Goal: Obtain resource: Download file/media

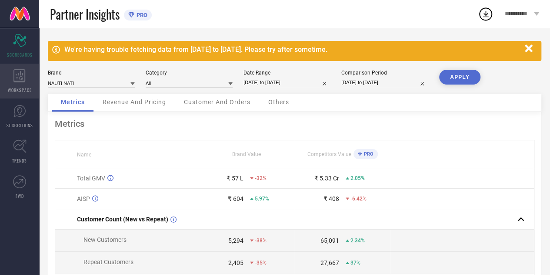
click at [21, 85] on div "WORKSPACE" at bounding box center [19, 81] width 39 height 35
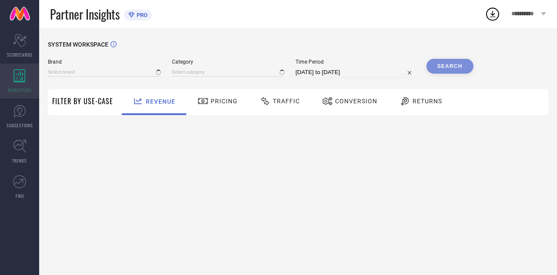
type input "NAUTI NATI"
type input "All"
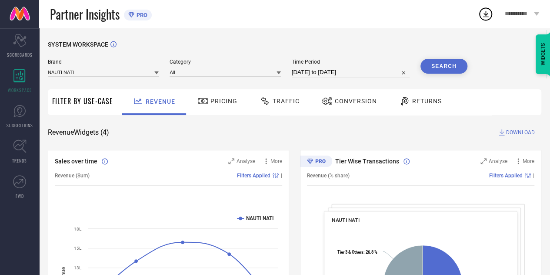
click at [290, 107] on div "Traffic" at bounding box center [280, 101] width 44 height 15
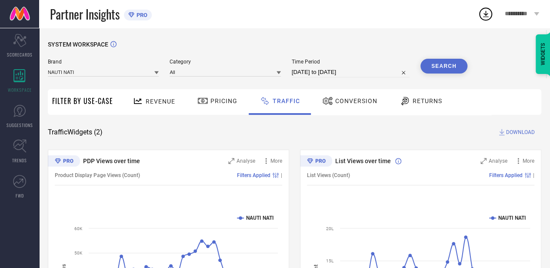
click at [359, 72] on input "[DATE] to [DATE]" at bounding box center [351, 72] width 118 height 10
select select "6"
select select "2025"
select select "7"
select select "2025"
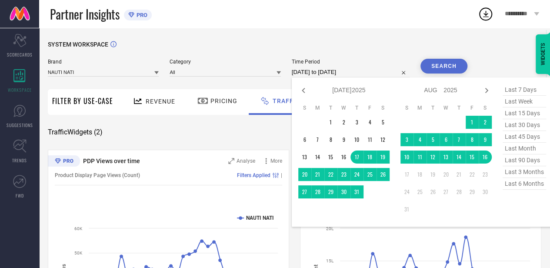
click at [359, 72] on input "[DATE] to [DATE]" at bounding box center [351, 72] width 118 height 10
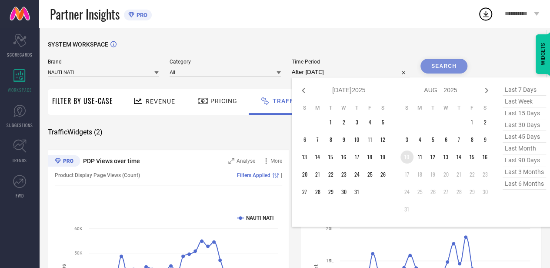
click at [406, 160] on td "10" at bounding box center [407, 157] width 13 height 13
type input "[DATE] to [DATE]"
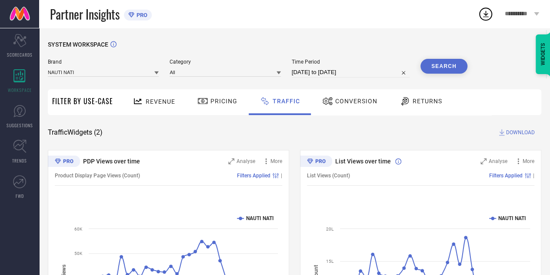
click at [439, 67] on button "Search" at bounding box center [444, 66] width 47 height 15
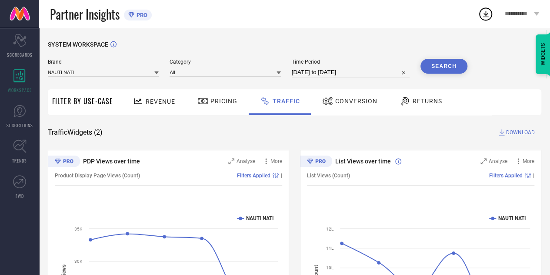
scroll to position [0, 0]
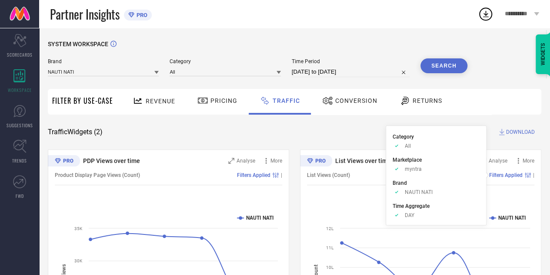
click at [508, 174] on span "Filters Applied" at bounding box center [507, 175] width 34 height 6
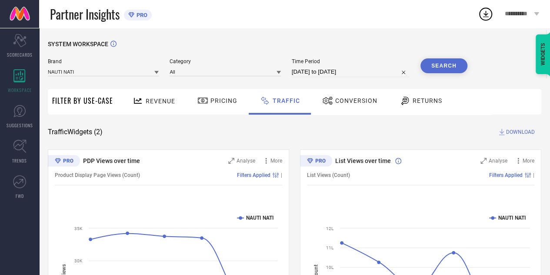
click at [508, 174] on span "Filters Applied" at bounding box center [507, 175] width 34 height 6
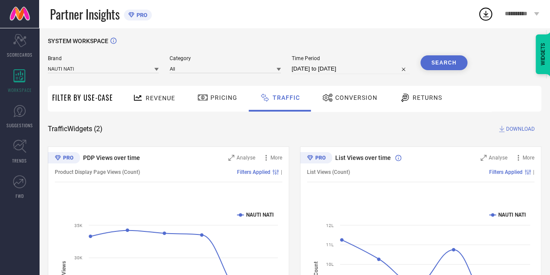
scroll to position [0, 0]
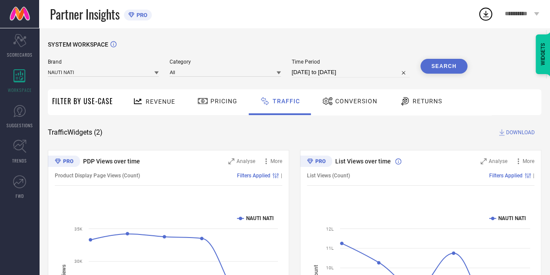
click at [510, 132] on span "DOWNLOAD" at bounding box center [520, 132] width 29 height 9
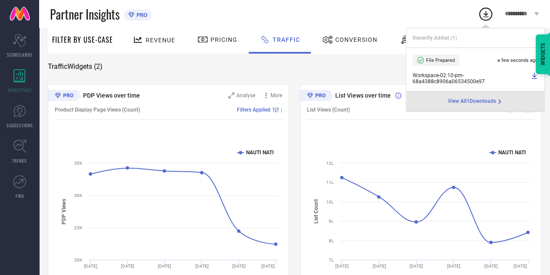
scroll to position [66, 0]
click at [370, 67] on div "Traffic Widgets ( 2 ) DOWNLOAD" at bounding box center [295, 66] width 494 height 9
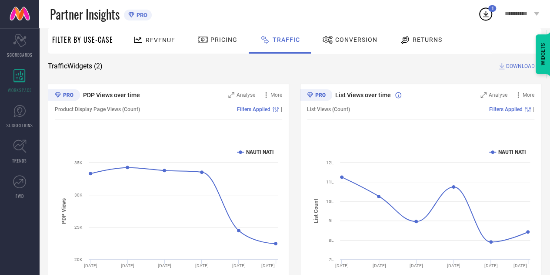
scroll to position [0, 0]
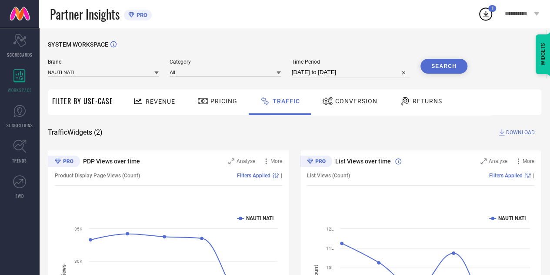
select select "7"
select select "2025"
select select "8"
select select "2025"
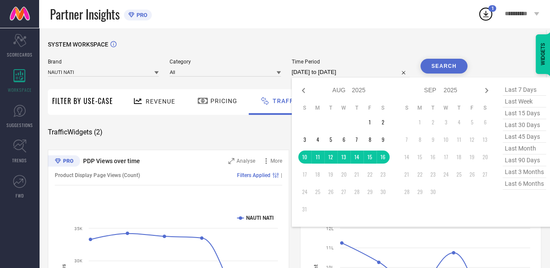
click at [366, 74] on input "[DATE] to [DATE]" at bounding box center [351, 72] width 118 height 10
click at [305, 140] on td "3" at bounding box center [304, 139] width 13 height 13
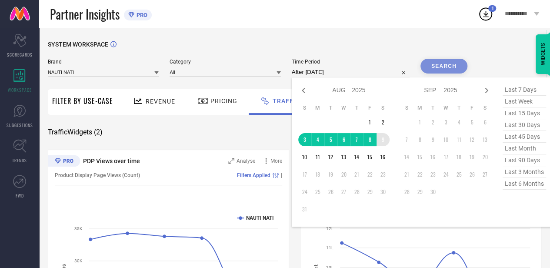
type input "[DATE] to [DATE]"
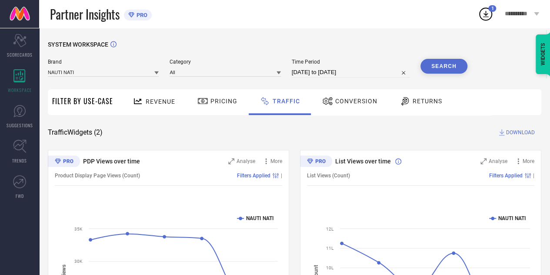
click at [444, 66] on button "Search" at bounding box center [444, 66] width 47 height 15
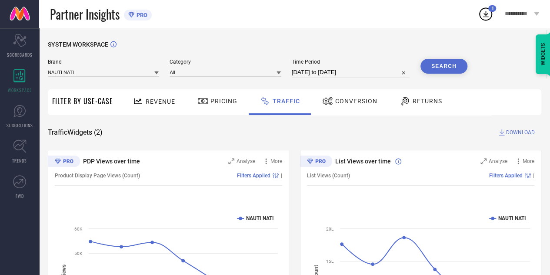
click at [481, 18] on circle at bounding box center [486, 14] width 12 height 12
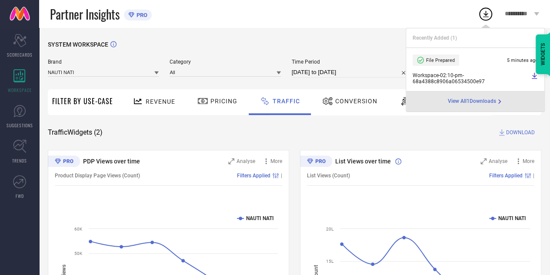
click at [468, 103] on span "View All 1 Downloads" at bounding box center [472, 101] width 48 height 7
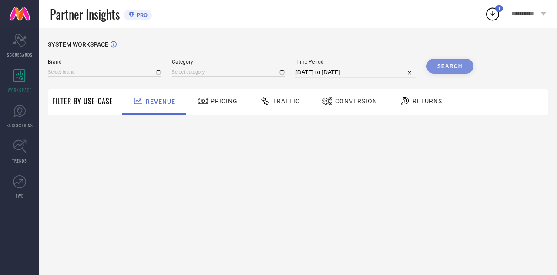
type input "NAUTI NATI"
type input "All"
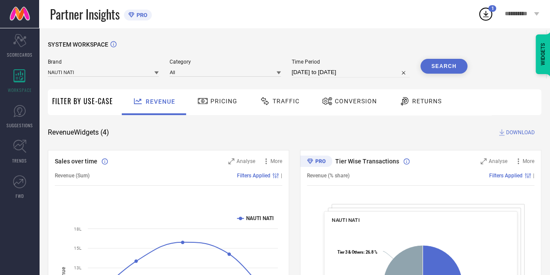
select select "6"
select select "2025"
select select "7"
select select "2025"
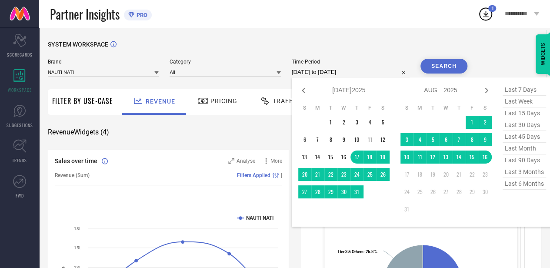
click at [361, 72] on input "[DATE] to [DATE]" at bounding box center [351, 72] width 118 height 10
click at [407, 135] on td "3" at bounding box center [407, 139] width 13 height 13
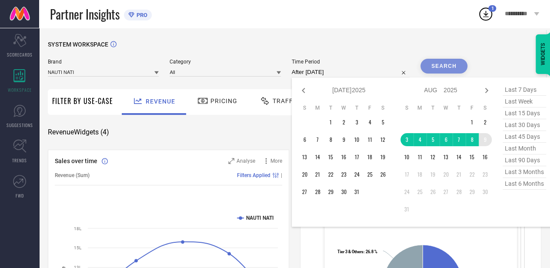
type input "[DATE] to [DATE]"
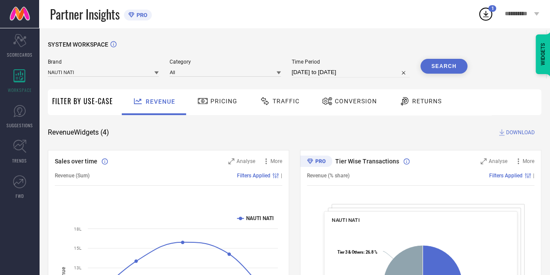
click at [439, 66] on button "Search" at bounding box center [444, 66] width 47 height 15
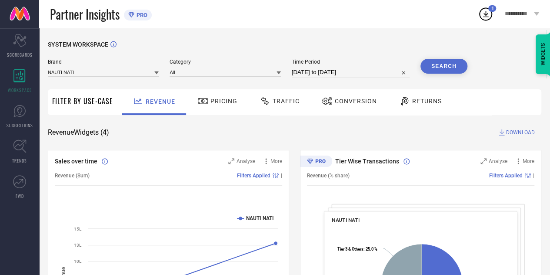
click at [270, 95] on div "Traffic" at bounding box center [280, 101] width 44 height 15
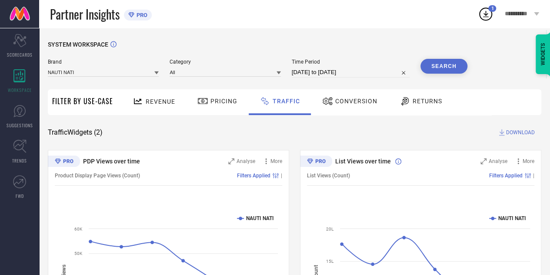
click at [488, 15] on icon at bounding box center [486, 14] width 16 height 16
click at [305, 45] on div "SYSTEM WORKSPACE" at bounding box center [295, 50] width 494 height 18
click at [453, 67] on button "Search" at bounding box center [444, 66] width 47 height 15
click at [520, 132] on span "DOWNLOAD" at bounding box center [520, 132] width 29 height 9
click at [321, 36] on div "SYSTEM WORKSPACE Brand NAUTI NATI Category All Time Period [DATE] to [DATE] Sea…" at bounding box center [294, 204] width 511 height 352
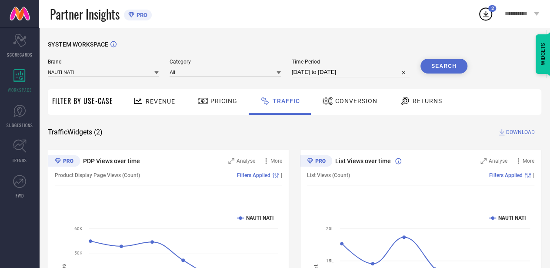
select select "7"
select select "2025"
select select "8"
select select "2025"
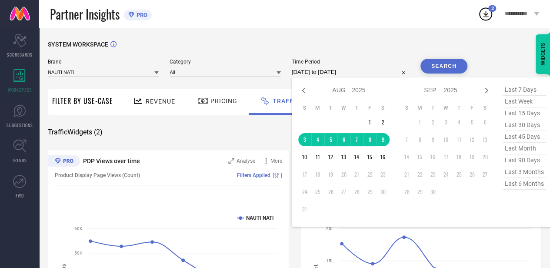
click at [349, 74] on input "[DATE] to [DATE]" at bounding box center [351, 72] width 118 height 10
click at [303, 90] on icon at bounding box center [303, 90] width 10 height 10
select select "6"
select select "2025"
select select "7"
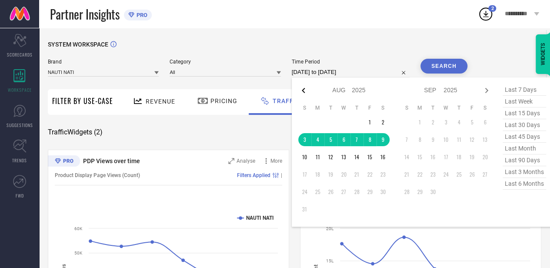
select select "2025"
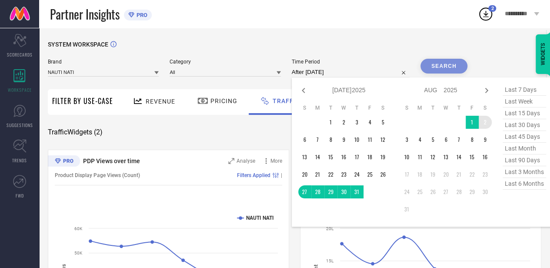
drag, startPoint x: 306, startPoint y: 192, endPoint x: 490, endPoint y: 121, distance: 197.0
click at [490, 121] on div "Jan Feb Mar Apr May Jun [DATE] Aug Sep Oct Nov [DATE] 2016 2017 2018 2019 2020 …" at bounding box center [395, 152] width 194 height 136
type input "[DATE] to [DATE]"
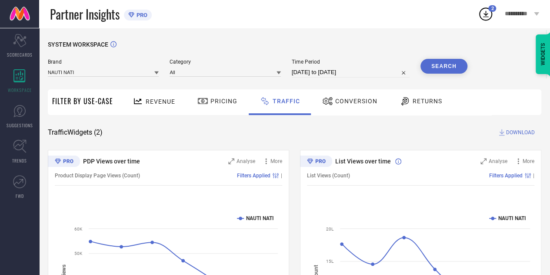
click at [436, 67] on button "Search" at bounding box center [444, 66] width 47 height 15
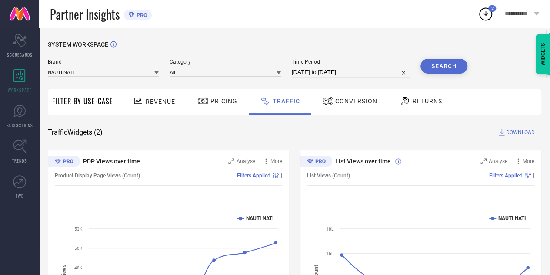
click at [489, 17] on icon at bounding box center [486, 14] width 16 height 16
click at [385, 47] on div "SYSTEM WORKSPACE" at bounding box center [295, 50] width 494 height 18
click at [445, 62] on button "Search" at bounding box center [444, 66] width 47 height 15
click at [514, 132] on span "DOWNLOAD" at bounding box center [520, 132] width 29 height 9
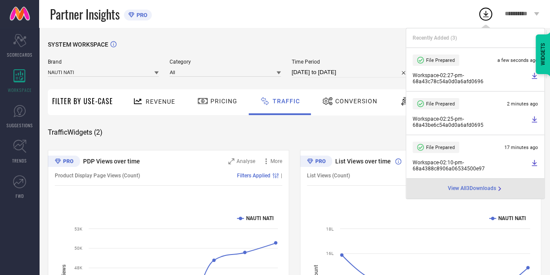
click at [428, 80] on span "Workspace - 02:27-pm - 68a43c78c54a0d0a6afd0696" at bounding box center [471, 78] width 116 height 12
click at [462, 187] on span "View All 3 Downloads" at bounding box center [472, 188] width 48 height 7
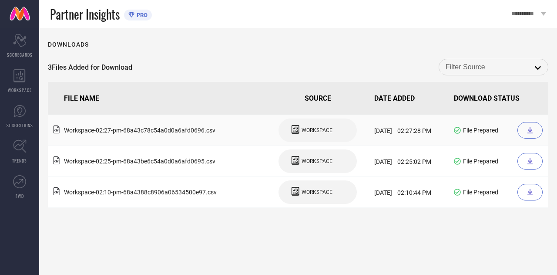
click at [520, 133] on div at bounding box center [529, 130] width 25 height 17
